Goal: Task Accomplishment & Management: Complete application form

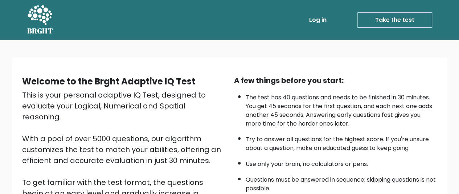
click at [310, 21] on link "Log in" at bounding box center [317, 20] width 23 height 15
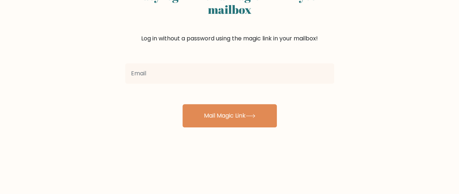
scroll to position [73, 0]
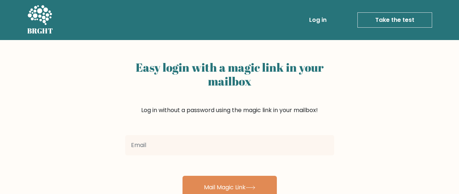
scroll to position [74, 0]
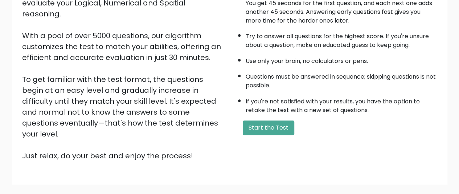
scroll to position [139, 0]
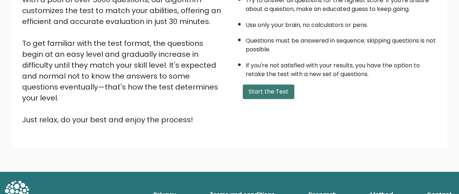
click at [285, 90] on button "Start the Test" at bounding box center [269, 91] width 52 height 15
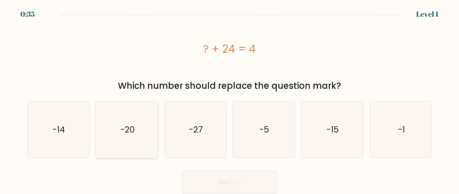
click at [131, 139] on icon "-20" at bounding box center [127, 129] width 56 height 56
click at [230, 99] on input "b. -20" at bounding box center [230, 98] width 0 height 2
radio input "true"
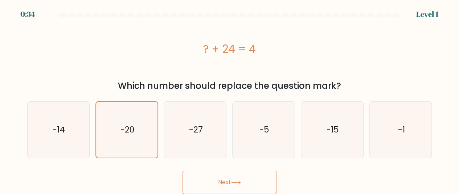
click at [233, 186] on button "Next" at bounding box center [230, 181] width 94 height 23
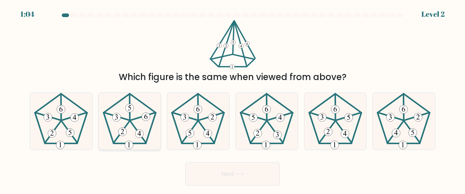
click at [136, 135] on 757 at bounding box center [139, 133] width 8 height 8
click at [232, 99] on input "b." at bounding box center [232, 98] width 0 height 2
radio input "true"
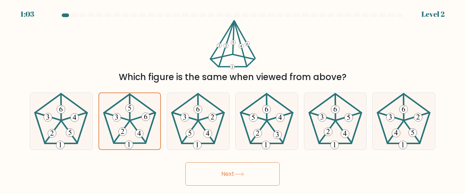
click at [247, 175] on button "Next" at bounding box center [232, 173] width 94 height 23
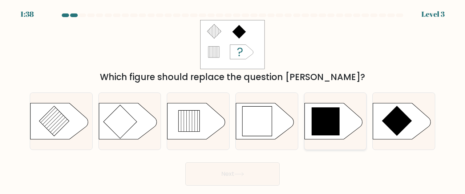
click at [329, 126] on icon at bounding box center [326, 121] width 28 height 28
click at [233, 99] on input "e." at bounding box center [232, 98] width 0 height 2
radio input "true"
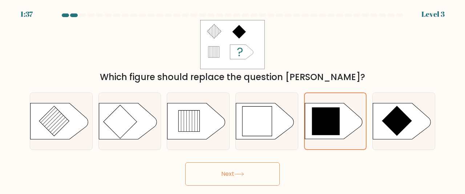
click at [260, 172] on button "Next" at bounding box center [232, 173] width 94 height 23
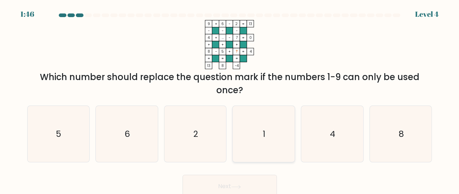
click at [256, 138] on icon "1" at bounding box center [264, 134] width 56 height 56
click at [230, 99] on input "d. 1" at bounding box center [230, 98] width 0 height 2
radio input "true"
click at [258, 188] on button "Next" at bounding box center [230, 185] width 94 height 23
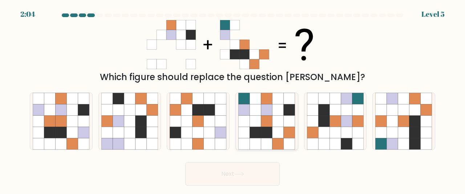
click at [276, 116] on icon at bounding box center [277, 120] width 11 height 11
click at [233, 99] on input "d." at bounding box center [232, 98] width 0 height 2
radio input "true"
click at [260, 171] on button "Next" at bounding box center [232, 173] width 94 height 23
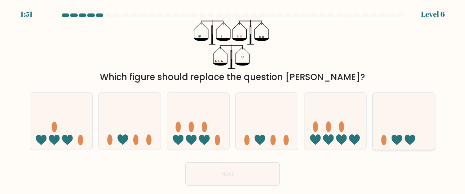
click at [407, 138] on icon at bounding box center [410, 139] width 11 height 11
click at [233, 99] on input "f." at bounding box center [232, 98] width 0 height 2
radio input "true"
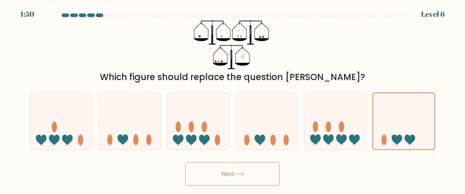
click at [247, 179] on button "Next" at bounding box center [232, 173] width 94 height 23
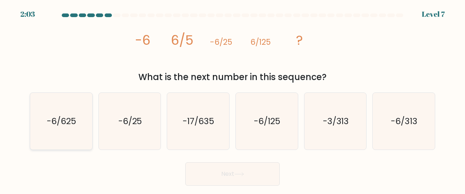
click at [80, 123] on icon "-6/625" at bounding box center [61, 121] width 57 height 57
click at [232, 99] on input "a. -6/625" at bounding box center [232, 98] width 0 height 2
radio input "true"
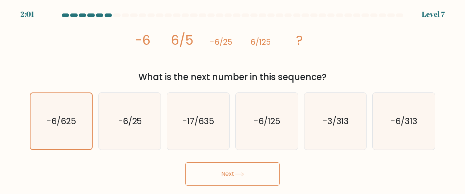
click at [261, 183] on button "Next" at bounding box center [232, 173] width 94 height 23
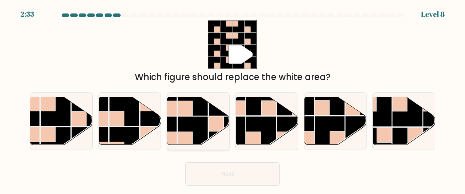
click at [182, 111] on rect at bounding box center [185, 108] width 15 height 15
click at [232, 99] on input "c." at bounding box center [232, 98] width 0 height 2
radio input "true"
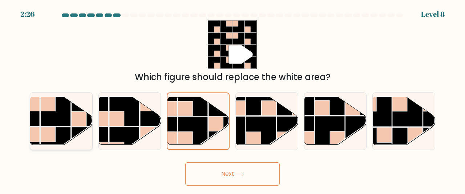
click at [73, 109] on rect at bounding box center [87, 111] width 30 height 30
click at [232, 99] on input "a." at bounding box center [232, 98] width 0 height 2
radio input "true"
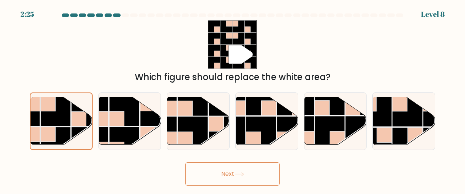
click at [245, 166] on button "Next" at bounding box center [232, 173] width 94 height 23
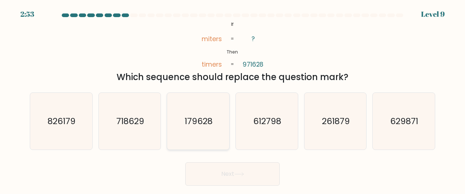
click at [203, 113] on icon "179628" at bounding box center [198, 121] width 57 height 57
click at [232, 99] on input "c. 179628" at bounding box center [232, 98] width 0 height 2
radio input "true"
click at [255, 172] on button "Next" at bounding box center [232, 173] width 94 height 23
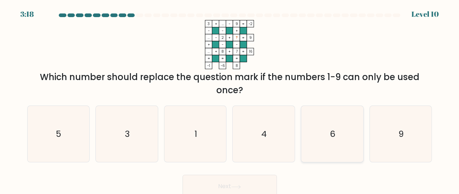
click at [348, 135] on icon "6" at bounding box center [332, 134] width 56 height 56
click at [230, 99] on input "e. 6" at bounding box center [230, 98] width 0 height 2
radio input "true"
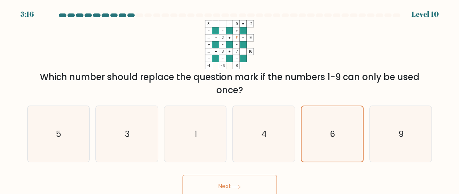
click at [258, 184] on button "Next" at bounding box center [230, 185] width 94 height 23
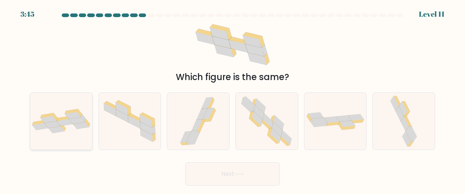
click at [81, 139] on div at bounding box center [61, 121] width 63 height 58
click at [232, 99] on input "a." at bounding box center [232, 98] width 0 height 2
radio input "true"
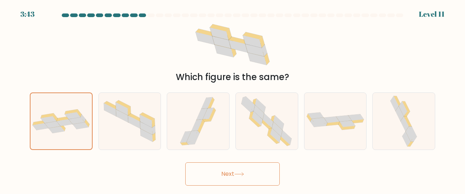
click at [228, 180] on button "Next" at bounding box center [232, 173] width 94 height 23
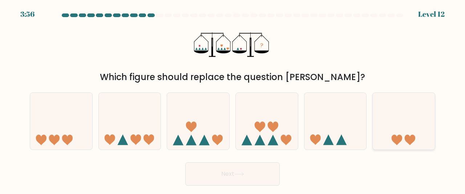
click at [410, 126] on icon at bounding box center [404, 120] width 62 height 51
click at [233, 99] on input "f." at bounding box center [232, 98] width 0 height 2
radio input "true"
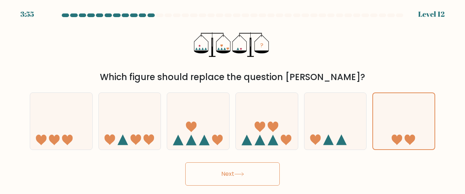
click at [258, 177] on button "Next" at bounding box center [232, 173] width 94 height 23
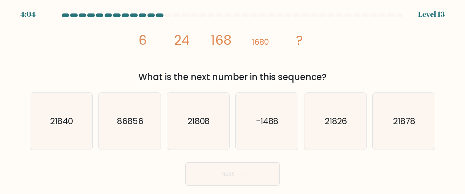
click at [379, 61] on div "image/svg+xml 6 24 168 1680 ? What is the next number in this sequence?" at bounding box center [232, 52] width 414 height 64
click at [87, 106] on icon "21840" at bounding box center [61, 121] width 57 height 57
click at [232, 99] on input "a. 21840" at bounding box center [232, 98] width 0 height 2
radio input "true"
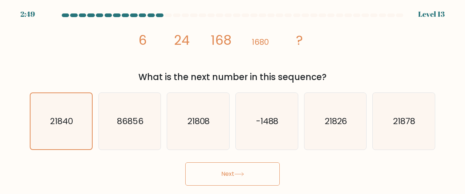
click at [240, 175] on icon at bounding box center [239, 174] width 10 height 4
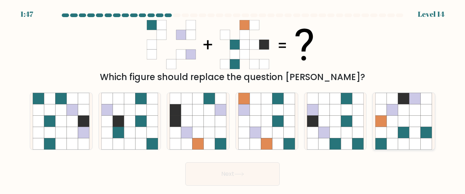
click at [419, 121] on icon at bounding box center [414, 120] width 11 height 11
click at [233, 99] on input "f." at bounding box center [232, 98] width 0 height 2
radio input "true"
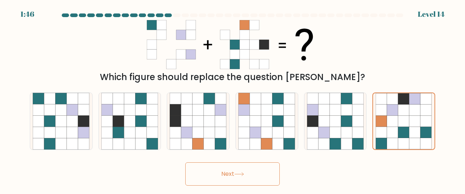
click at [268, 172] on button "Next" at bounding box center [232, 173] width 94 height 23
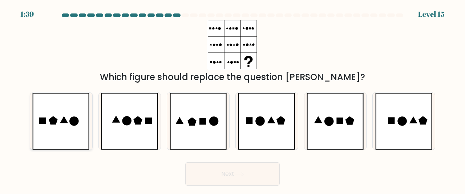
click at [67, 127] on icon at bounding box center [60, 121] width 57 height 57
click at [232, 99] on input "a." at bounding box center [232, 98] width 0 height 2
radio input "true"
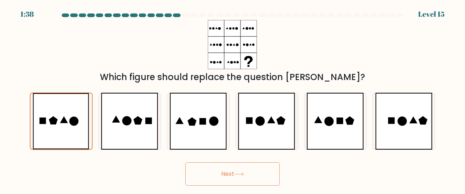
click at [262, 181] on button "Next" at bounding box center [232, 173] width 94 height 23
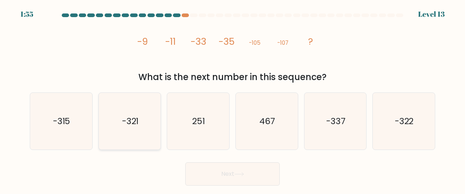
click at [135, 126] on text "-321" at bounding box center [130, 121] width 17 height 12
click at [232, 99] on input "b. -321" at bounding box center [232, 98] width 0 height 2
radio input "true"
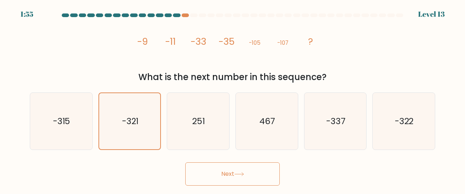
click at [218, 175] on button "Next" at bounding box center [232, 173] width 94 height 23
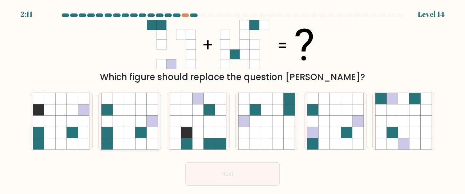
click at [133, 99] on icon at bounding box center [129, 98] width 11 height 11
click at [232, 99] on input "b." at bounding box center [232, 98] width 0 height 2
radio input "true"
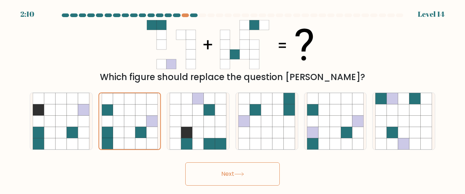
click at [232, 167] on button "Next" at bounding box center [232, 173] width 94 height 23
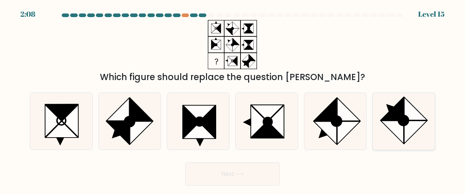
click at [408, 123] on ellipse at bounding box center [403, 120] width 15 height 15
click at [233, 99] on input "f." at bounding box center [232, 98] width 0 height 2
radio input "true"
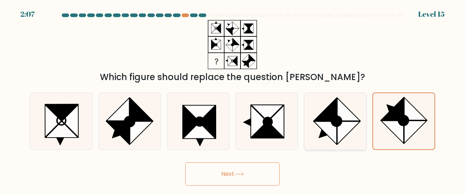
click at [343, 124] on icon at bounding box center [348, 132] width 23 height 23
click at [233, 99] on input "e." at bounding box center [232, 98] width 0 height 2
radio input "true"
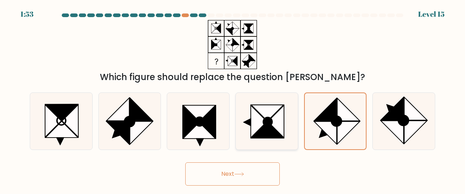
click at [267, 121] on icon at bounding box center [267, 121] width 9 height 9
click at [233, 99] on input "d." at bounding box center [232, 98] width 0 height 2
radio input "true"
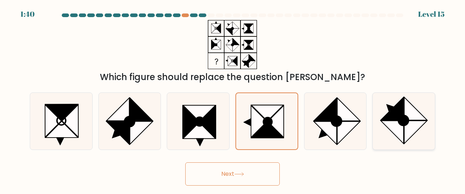
click at [407, 112] on icon at bounding box center [415, 108] width 23 height 23
click at [233, 99] on input "f." at bounding box center [232, 98] width 0 height 2
radio input "true"
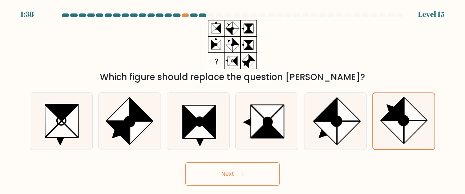
click at [257, 176] on button "Next" at bounding box center [232, 173] width 94 height 23
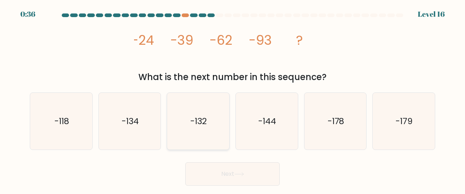
click at [199, 110] on icon "-132" at bounding box center [198, 121] width 57 height 57
click at [232, 99] on input "c. -132" at bounding box center [232, 98] width 0 height 2
radio input "true"
click at [248, 178] on button "Next" at bounding box center [232, 173] width 94 height 23
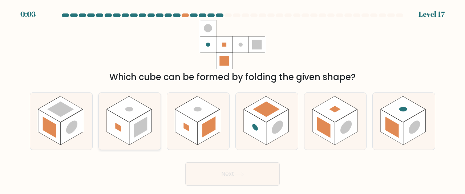
click at [144, 123] on rect at bounding box center [140, 126] width 13 height 21
click at [232, 99] on input "b." at bounding box center [232, 98] width 0 height 2
radio input "true"
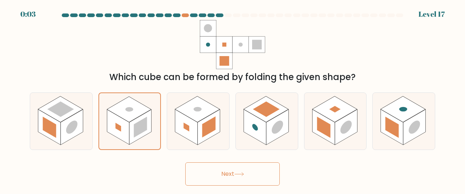
click at [239, 174] on icon at bounding box center [239, 173] width 9 height 3
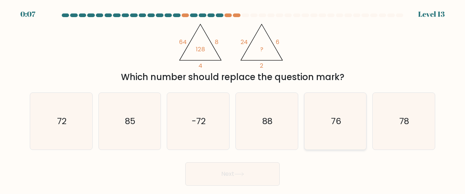
click at [353, 117] on icon "76" at bounding box center [335, 121] width 57 height 57
click at [233, 99] on input "e. 76" at bounding box center [232, 98] width 0 height 2
radio input "true"
click at [241, 170] on button "Next" at bounding box center [232, 173] width 94 height 23
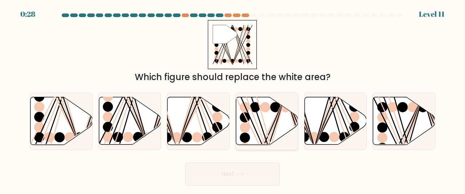
click at [253, 113] on icon at bounding box center [267, 121] width 62 height 48
click at [233, 99] on input "d." at bounding box center [232, 98] width 0 height 2
radio input "true"
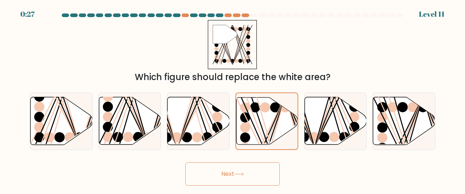
drag, startPoint x: 248, startPoint y: 171, endPoint x: 248, endPoint y: 164, distance: 7.3
click at [248, 171] on button "Next" at bounding box center [232, 173] width 94 height 23
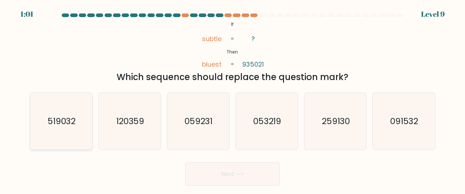
click at [69, 126] on text "519032" at bounding box center [62, 121] width 28 height 12
click at [232, 99] on input "a. 519032" at bounding box center [232, 98] width 0 height 2
radio input "true"
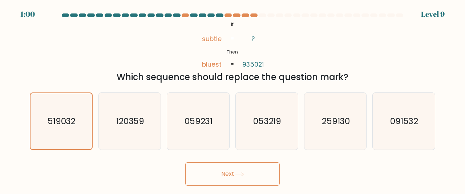
click at [251, 179] on button "Next" at bounding box center [232, 173] width 94 height 23
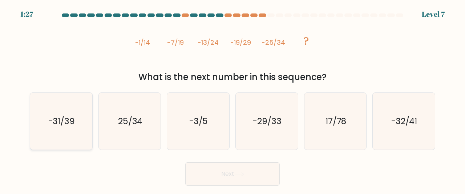
click at [75, 126] on text "-31/39" at bounding box center [61, 121] width 27 height 12
click at [232, 99] on input "a. -31/39" at bounding box center [232, 98] width 0 height 2
radio input "true"
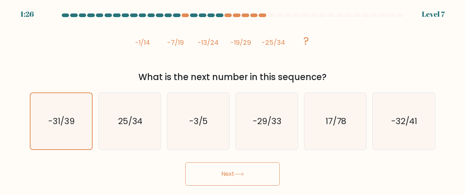
click at [268, 173] on button "Next" at bounding box center [232, 173] width 94 height 23
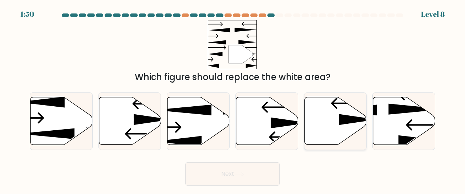
click at [322, 122] on icon at bounding box center [335, 121] width 62 height 48
click at [233, 99] on input "e." at bounding box center [232, 98] width 0 height 2
radio input "true"
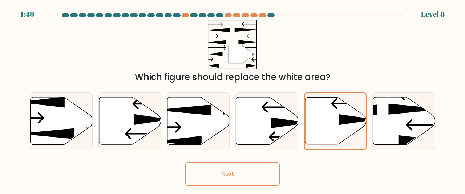
click at [249, 172] on button "Next" at bounding box center [232, 173] width 94 height 23
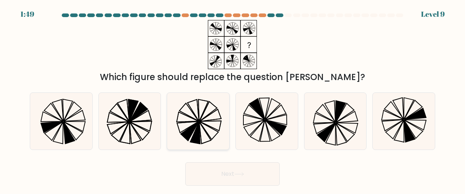
drag, startPoint x: 204, startPoint y: 121, endPoint x: 210, endPoint y: 123, distance: 6.0
click at [204, 121] on icon at bounding box center [198, 121] width 57 height 57
click at [232, 99] on input "c." at bounding box center [232, 98] width 0 height 2
radio input "true"
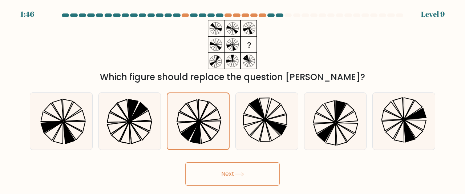
click at [257, 175] on button "Next" at bounding box center [232, 173] width 94 height 23
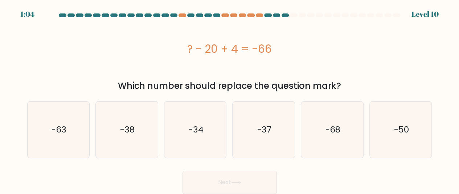
drag, startPoint x: 393, startPoint y: 130, endPoint x: 293, endPoint y: 167, distance: 106.2
click at [393, 130] on icon "-50" at bounding box center [401, 129] width 56 height 56
click at [230, 99] on input "f. -50" at bounding box center [230, 98] width 0 height 2
radio input "true"
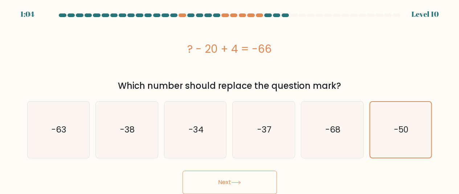
click at [263, 179] on button "Next" at bounding box center [230, 181] width 94 height 23
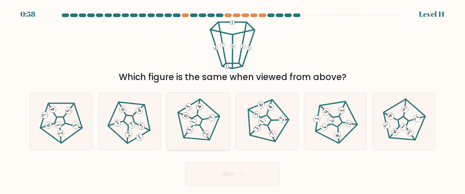
drag, startPoint x: 204, startPoint y: 122, endPoint x: 207, endPoint y: 134, distance: 12.4
click at [203, 122] on icon at bounding box center [197, 120] width 45 height 45
click at [232, 99] on input "c." at bounding box center [232, 98] width 0 height 2
radio input "true"
click at [233, 172] on button "Next" at bounding box center [232, 173] width 94 height 23
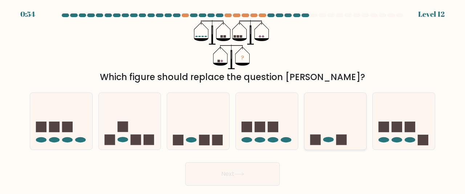
click at [325, 122] on icon at bounding box center [335, 120] width 62 height 51
click at [233, 99] on input "e." at bounding box center [232, 98] width 0 height 2
radio input "true"
click at [271, 178] on button "Next" at bounding box center [232, 173] width 94 height 23
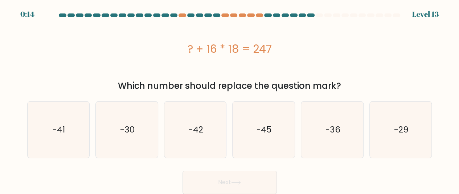
click at [280, 53] on div "? + 16 * 18 = 247" at bounding box center [229, 49] width 405 height 16
click at [397, 139] on icon "-29" at bounding box center [401, 129] width 56 height 56
click at [230, 99] on input "f. -29" at bounding box center [230, 98] width 0 height 2
radio input "true"
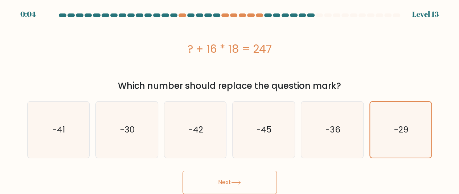
click at [265, 176] on button "Next" at bounding box center [230, 181] width 94 height 23
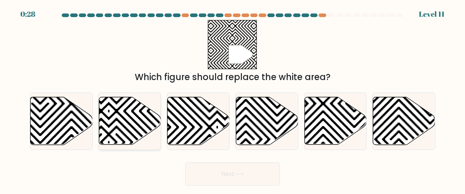
click at [130, 122] on icon at bounding box center [130, 121] width 62 height 48
click at [232, 99] on input "b." at bounding box center [232, 98] width 0 height 2
radio input "true"
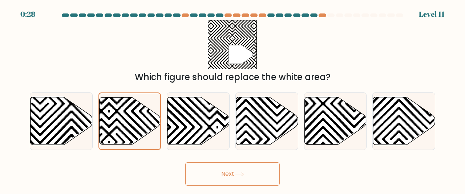
click at [224, 180] on button "Next" at bounding box center [232, 173] width 94 height 23
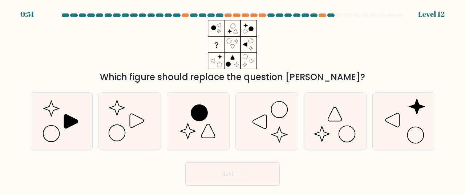
click at [239, 40] on icon at bounding box center [232, 44] width 91 height 49
click at [202, 102] on icon at bounding box center [198, 121] width 57 height 57
click at [232, 99] on input "c." at bounding box center [232, 98] width 0 height 2
radio input "true"
click at [406, 120] on icon at bounding box center [403, 121] width 57 height 57
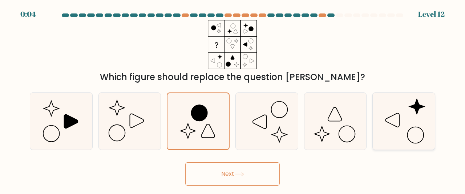
click at [233, 99] on input "f." at bounding box center [232, 98] width 0 height 2
radio input "true"
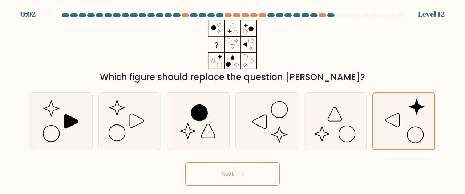
click at [275, 170] on button "Next" at bounding box center [232, 173] width 94 height 23
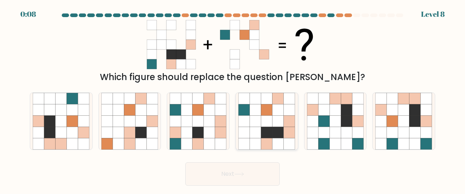
click at [259, 119] on icon at bounding box center [254, 120] width 11 height 11
click at [233, 99] on input "d." at bounding box center [232, 98] width 0 height 2
radio input "true"
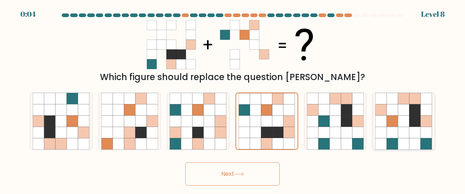
click at [405, 116] on icon at bounding box center [403, 120] width 11 height 11
click at [233, 99] on input "f." at bounding box center [232, 98] width 0 height 2
radio input "true"
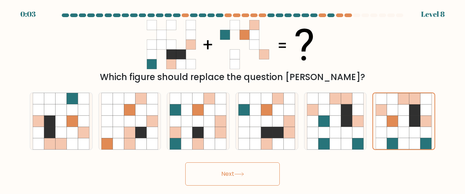
click at [244, 175] on icon at bounding box center [239, 174] width 10 height 4
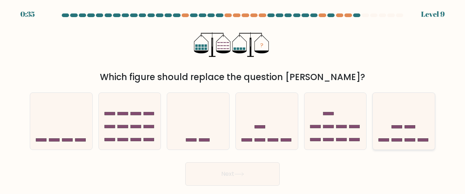
click at [394, 131] on icon at bounding box center [404, 120] width 62 height 51
click at [233, 99] on input "f." at bounding box center [232, 98] width 0 height 2
radio input "true"
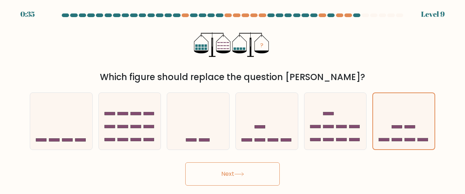
click at [267, 173] on button "Next" at bounding box center [232, 173] width 94 height 23
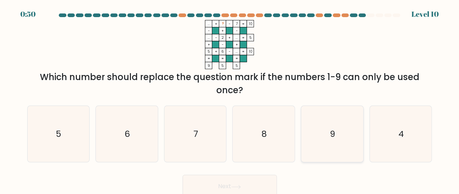
click at [318, 142] on icon "9" at bounding box center [332, 134] width 56 height 56
click at [230, 99] on input "e. 9" at bounding box center [230, 98] width 0 height 2
radio input "true"
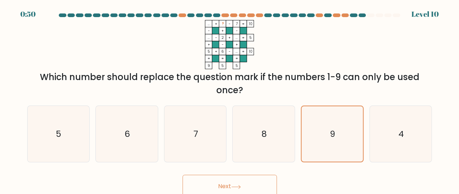
click at [260, 187] on button "Next" at bounding box center [230, 185] width 94 height 23
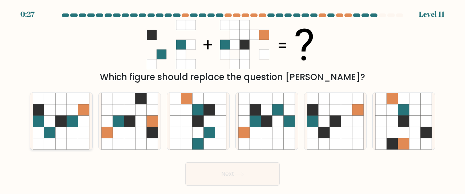
click at [70, 125] on icon at bounding box center [72, 120] width 11 height 11
click at [232, 99] on input "a." at bounding box center [232, 98] width 0 height 2
radio input "true"
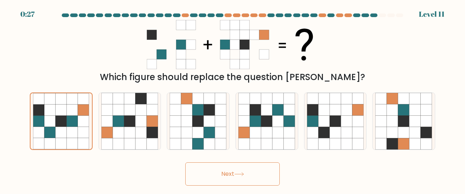
drag, startPoint x: 240, startPoint y: 172, endPoint x: 255, endPoint y: 159, distance: 20.0
click at [240, 172] on icon at bounding box center [239, 174] width 10 height 4
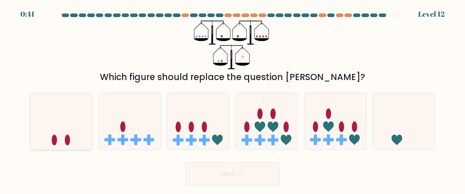
click at [80, 117] on icon at bounding box center [61, 120] width 62 height 51
click at [232, 99] on input "a." at bounding box center [232, 98] width 0 height 2
radio input "true"
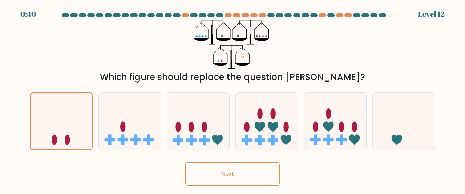
click at [276, 178] on button "Next" at bounding box center [232, 173] width 94 height 23
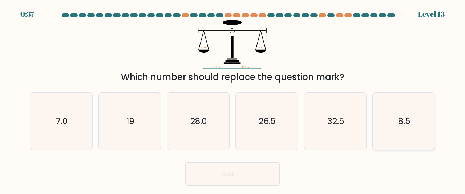
click at [410, 127] on icon "8.5" at bounding box center [403, 121] width 57 height 57
click at [233, 99] on input "f. 8.5" at bounding box center [232, 98] width 0 height 2
radio input "true"
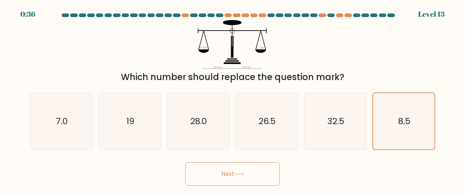
click at [234, 173] on button "Next" at bounding box center [232, 173] width 94 height 23
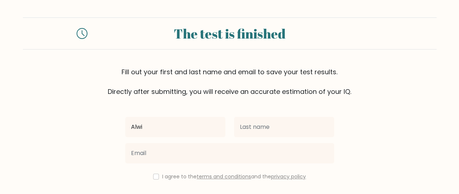
type input "Alwi"
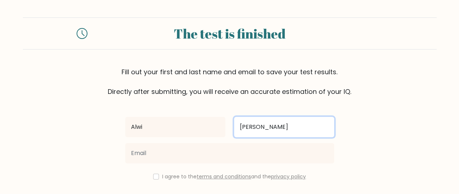
type input "[PERSON_NAME]"
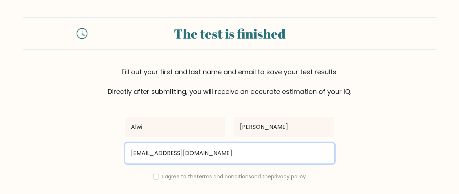
type input "[EMAIL_ADDRESS][DOMAIN_NAME]"
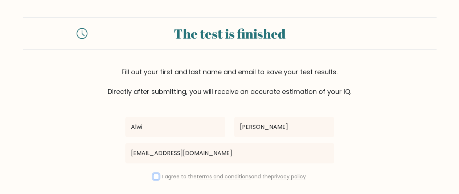
click at [155, 175] on input "checkbox" at bounding box center [156, 176] width 6 height 6
checkbox input "true"
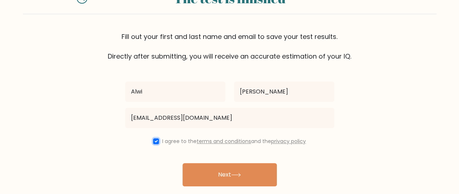
scroll to position [61, 0]
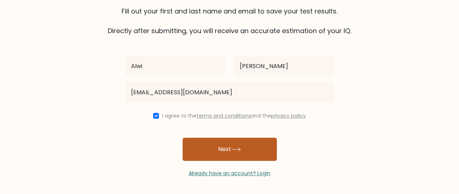
click at [243, 146] on button "Next" at bounding box center [230, 148] width 94 height 23
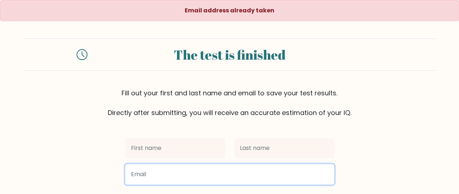
click at [265, 173] on input "email" at bounding box center [229, 174] width 209 height 20
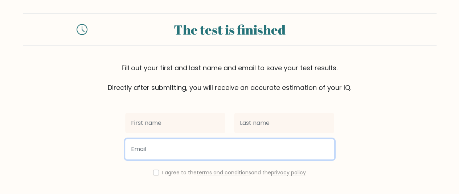
scroll to position [36, 0]
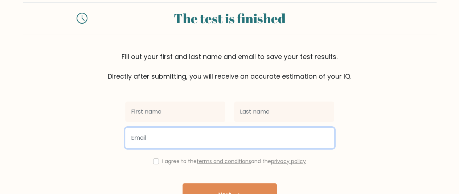
click at [240, 145] on input "email" at bounding box center [229, 137] width 209 height 20
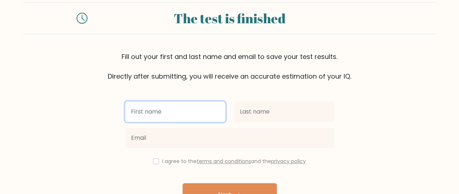
drag, startPoint x: 183, startPoint y: 114, endPoint x: 182, endPoint y: 119, distance: 5.1
click at [182, 119] on input "text" at bounding box center [175, 111] width 100 height 20
type input "Alwi"
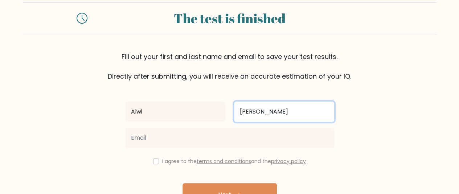
type input "[PERSON_NAME]"
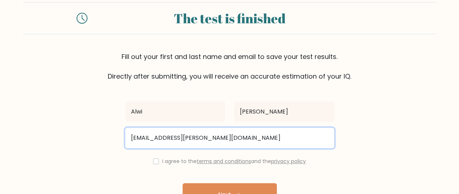
type input "alwi.mtp1902@taruna.ppi.ac.id"
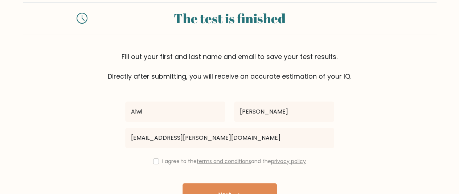
click at [160, 159] on div "I agree to the terms and conditions and the privacy policy" at bounding box center [230, 160] width 218 height 9
click at [154, 162] on input "checkbox" at bounding box center [156, 161] width 6 height 6
checkbox input "true"
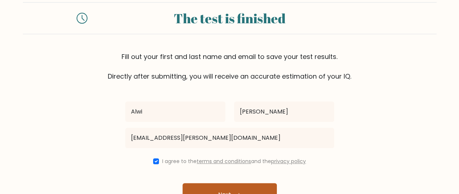
click at [235, 189] on button "Next" at bounding box center [230, 194] width 94 height 23
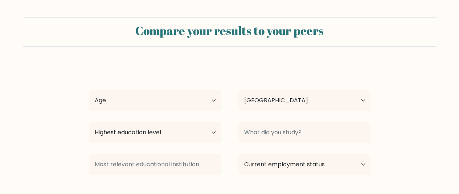
select select "US"
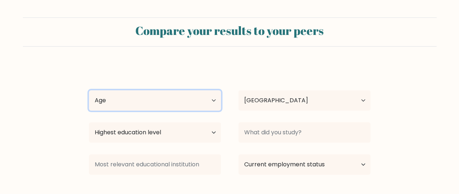
click at [194, 104] on select "Age Under [DEMOGRAPHIC_DATA] [DEMOGRAPHIC_DATA] [DEMOGRAPHIC_DATA] [DEMOGRAPHIC…" at bounding box center [155, 100] width 132 height 20
select select "18_24"
click at [89, 90] on select "Age Under [DEMOGRAPHIC_DATA] [DEMOGRAPHIC_DATA] [DEMOGRAPHIC_DATA] [DEMOGRAPHIC…" at bounding box center [155, 100] width 132 height 20
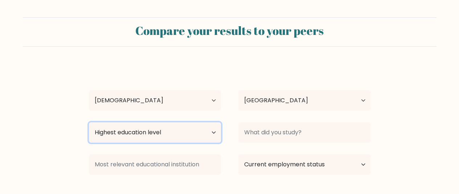
click at [182, 129] on select "Highest education level No schooling Primary Lower Secondary Upper Secondary Oc…" at bounding box center [155, 132] width 132 height 20
select select "lower_secondary"
click at [89, 122] on select "Highest education level No schooling Primary Lower Secondary Upper Secondary Oc…" at bounding box center [155, 132] width 132 height 20
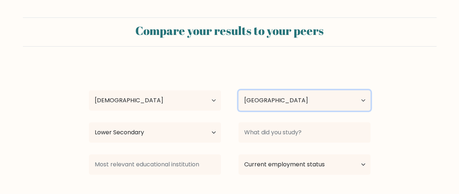
click at [345, 103] on select "Country [GEOGRAPHIC_DATA] [GEOGRAPHIC_DATA] [GEOGRAPHIC_DATA] [US_STATE] [GEOGR…" at bounding box center [305, 100] width 132 height 20
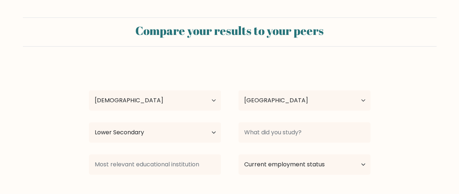
click at [317, 115] on div "[PERSON_NAME] Age Under [DEMOGRAPHIC_DATA] [DEMOGRAPHIC_DATA] [DEMOGRAPHIC_DATA…" at bounding box center [230, 144] width 290 height 160
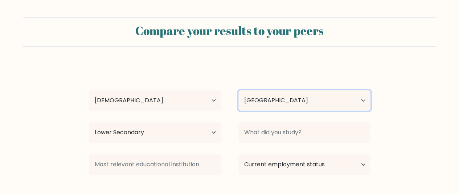
click at [316, 102] on select "Country [GEOGRAPHIC_DATA] [GEOGRAPHIC_DATA] [GEOGRAPHIC_DATA] [US_STATE] [GEOGR…" at bounding box center [305, 100] width 132 height 20
select select "ID"
click at [239, 90] on select "Country [GEOGRAPHIC_DATA] [GEOGRAPHIC_DATA] [GEOGRAPHIC_DATA] [US_STATE] [GEOGR…" at bounding box center [305, 100] width 132 height 20
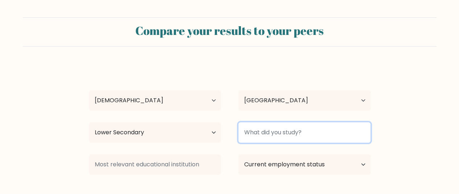
click at [300, 128] on input at bounding box center [305, 132] width 132 height 20
type input "j"
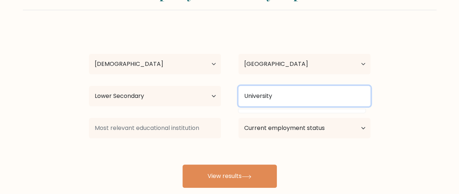
drag, startPoint x: 309, startPoint y: 94, endPoint x: 214, endPoint y: 96, distance: 94.8
click at [214, 96] on div "Highest education level No schooling Primary Lower Secondary Upper Secondary Oc…" at bounding box center [229, 96] width 299 height 26
type input "a"
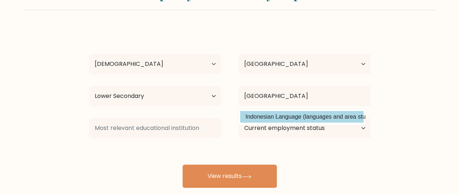
click at [323, 116] on option "Indonesian Language (languages and area studies)" at bounding box center [301, 117] width 123 height 12
type input "Indonesian Language"
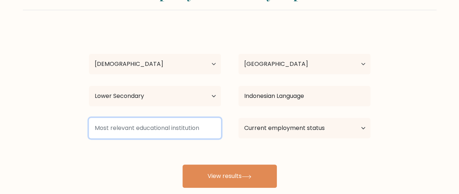
click at [198, 129] on input at bounding box center [155, 128] width 132 height 20
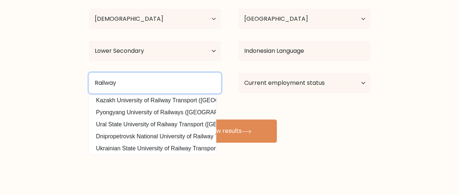
scroll to position [23, 0]
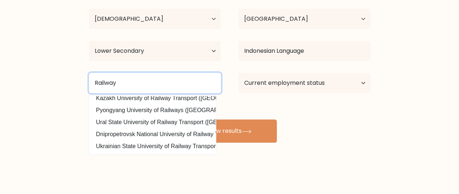
click at [184, 85] on input "Railway" at bounding box center [155, 83] width 132 height 20
type input "Railway"
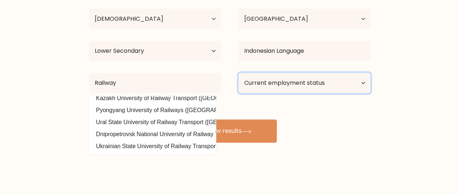
click at [338, 78] on select "Current employment status Employed Student Retired Other / prefer not to answer" at bounding box center [305, 83] width 132 height 20
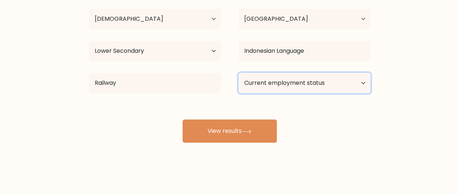
select select "student"
click at [239, 73] on select "Current employment status Employed Student Retired Other / prefer not to answer" at bounding box center [305, 83] width 132 height 20
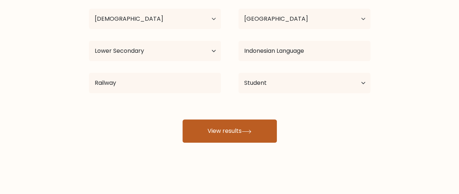
click at [254, 125] on button "View results" at bounding box center [230, 130] width 94 height 23
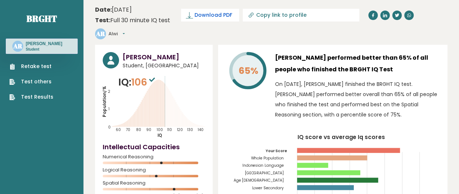
click at [201, 16] on span "Download PDF" at bounding box center [214, 15] width 38 height 8
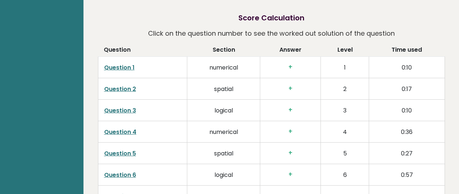
scroll to position [1106, 0]
